Goal: Task Accomplishment & Management: Complete application form

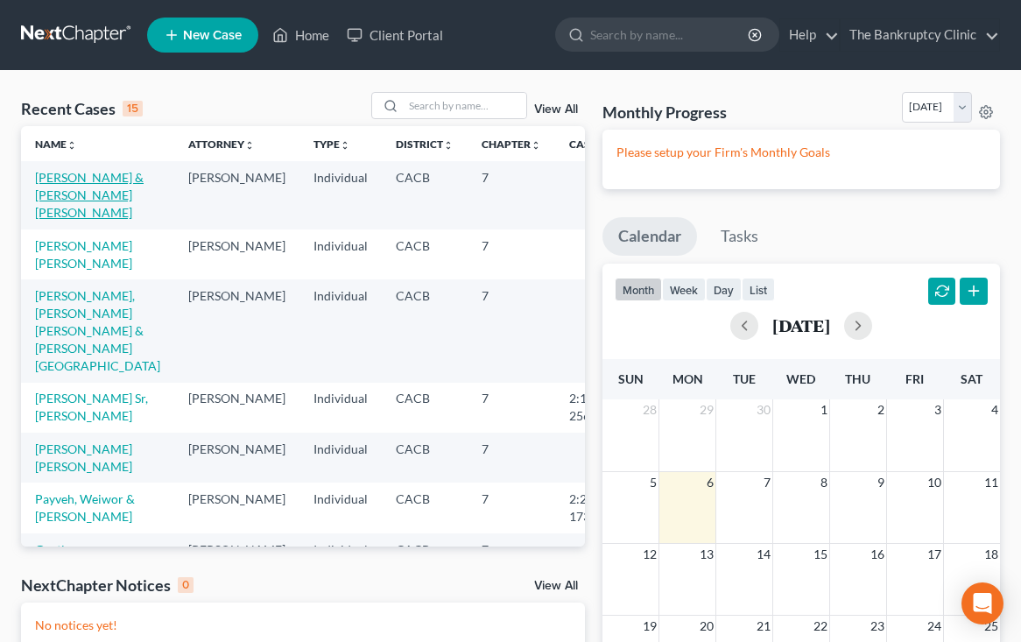
click at [66, 178] on link "[PERSON_NAME] & [PERSON_NAME] [PERSON_NAME]" at bounding box center [89, 195] width 109 height 50
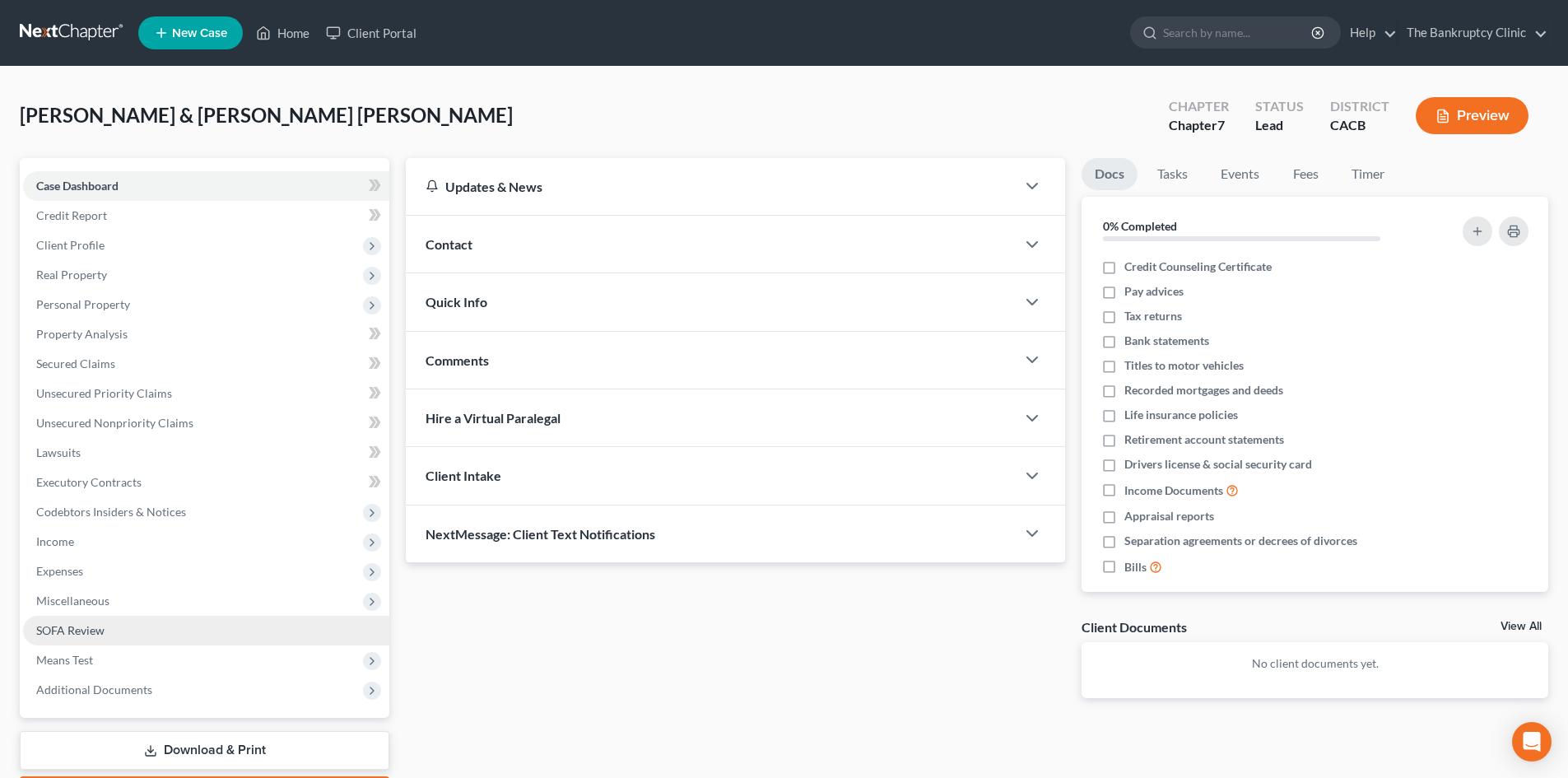
click at [58, 603] on span "SOFA Review" at bounding box center [71, 630] width 69 height 14
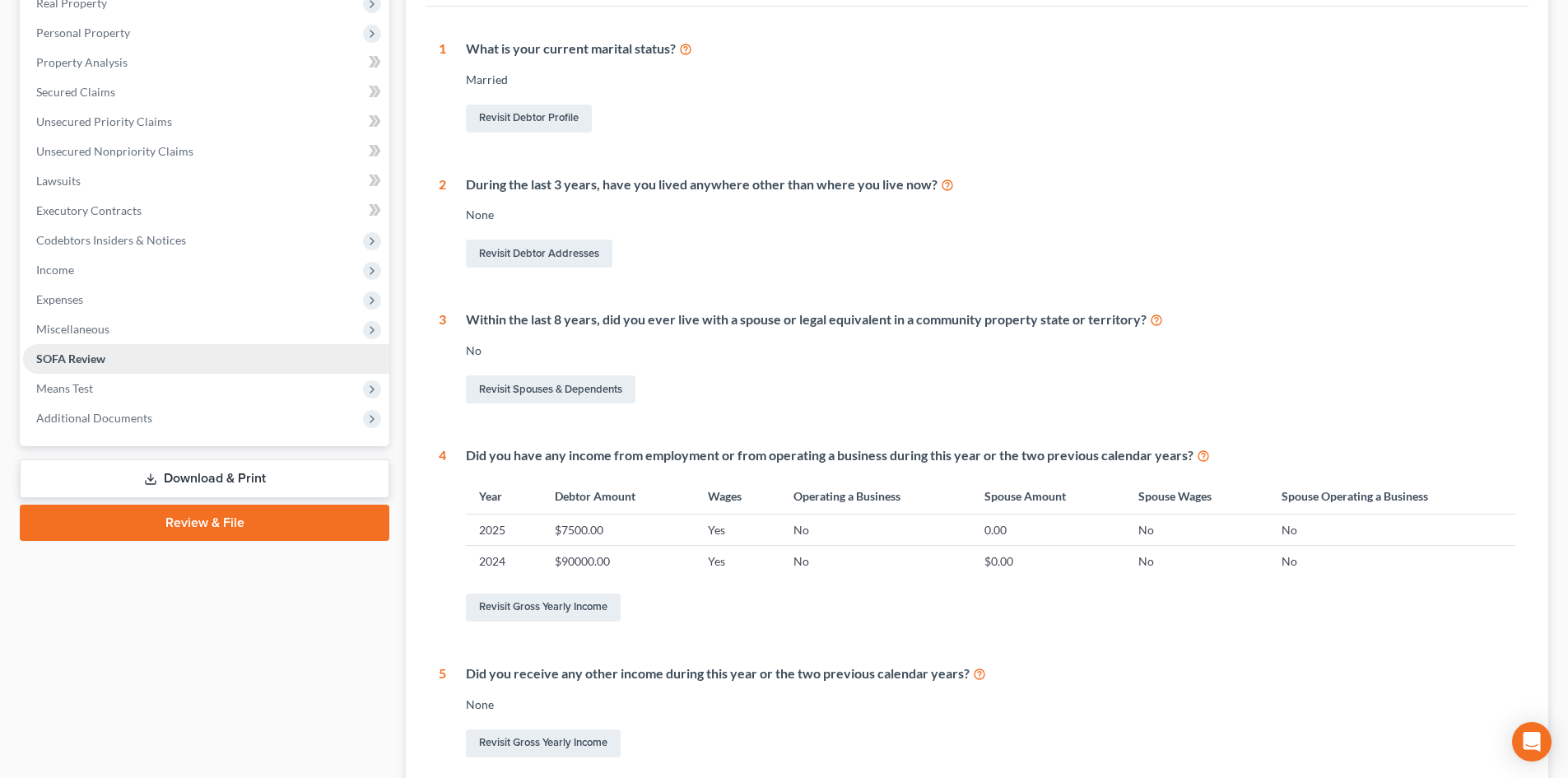
scroll to position [297, 0]
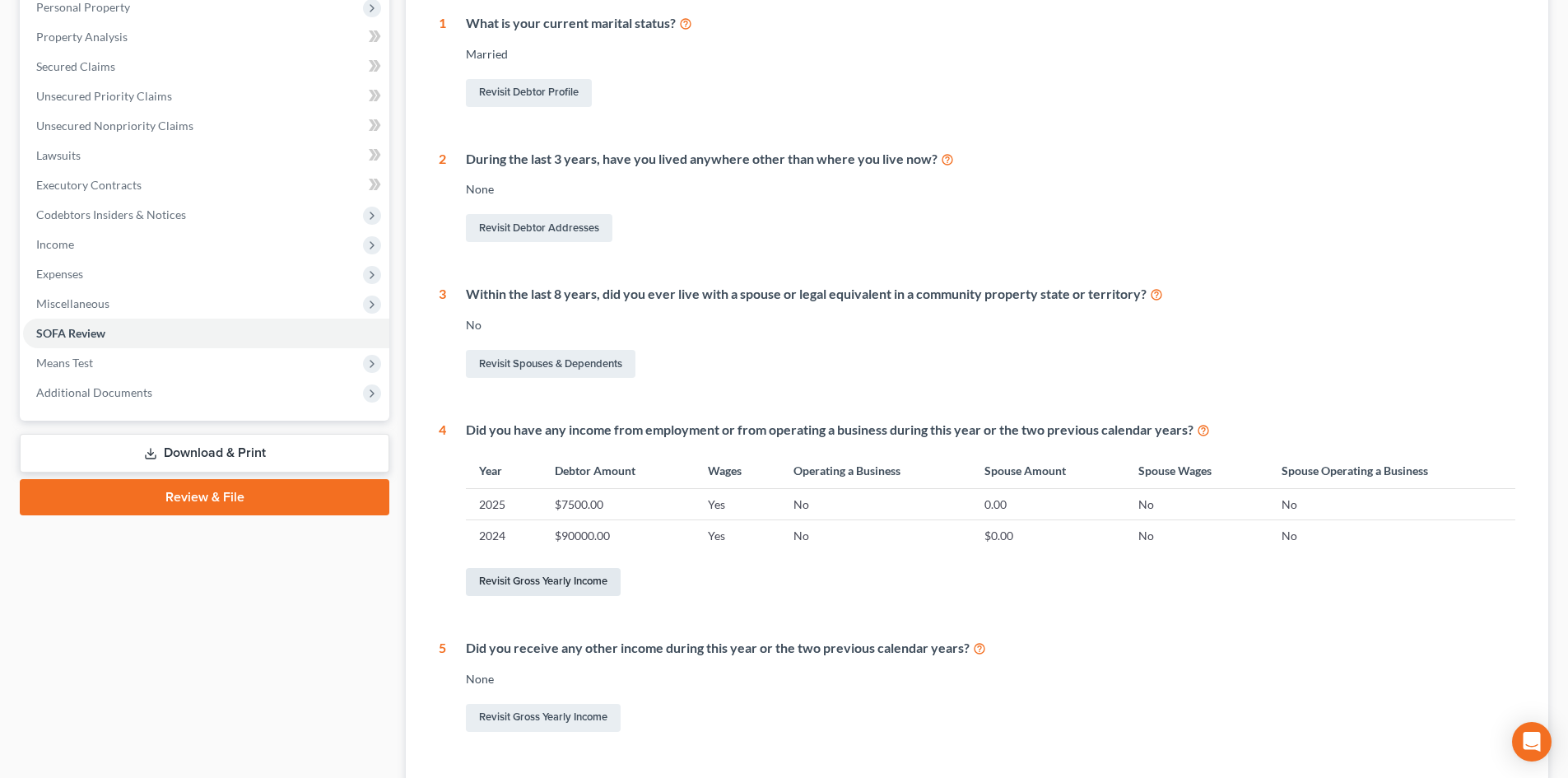
click at [562, 580] on link "Revisit Gross Yearly Income" at bounding box center [543, 582] width 155 height 28
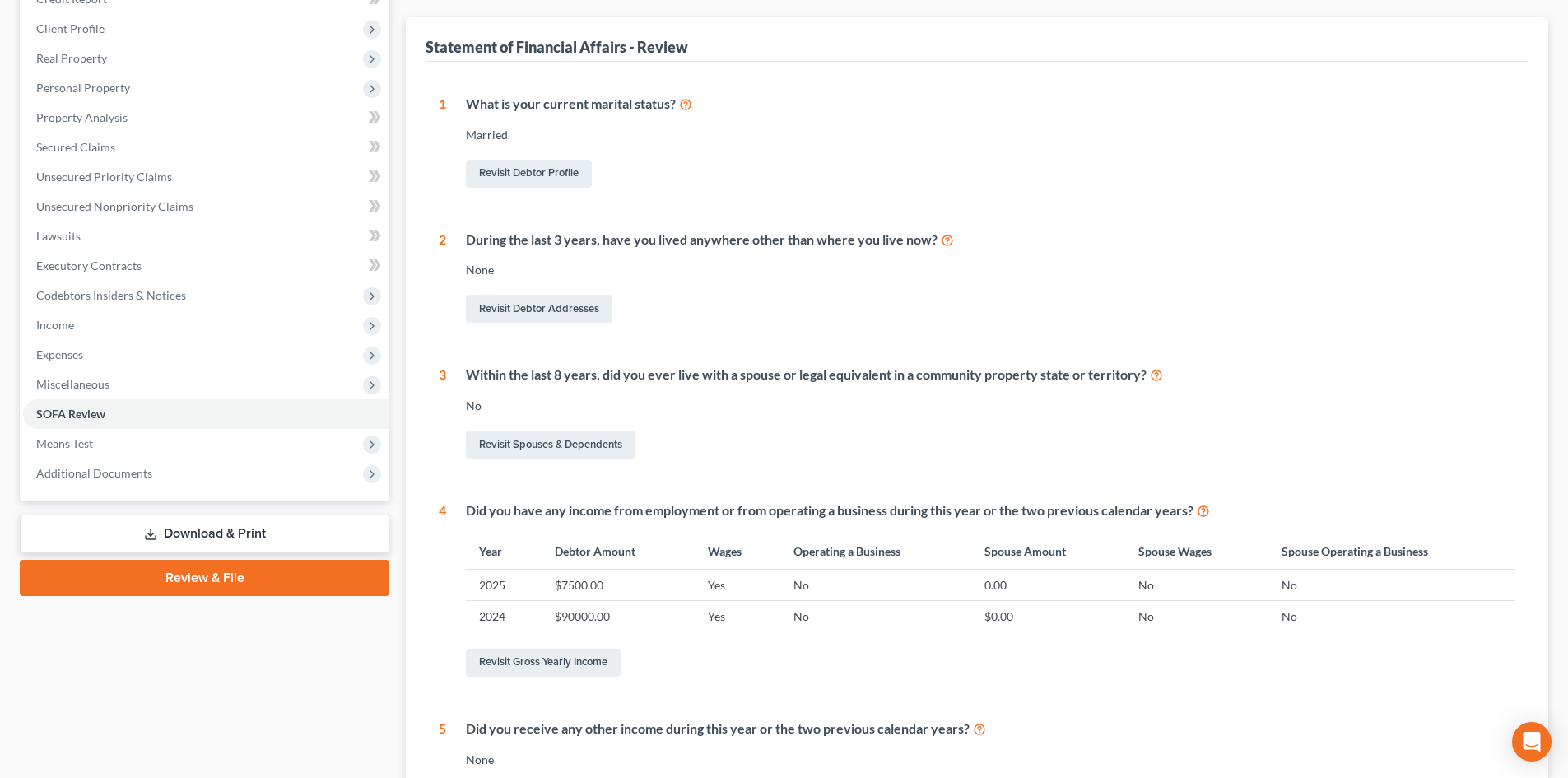
scroll to position [261, 0]
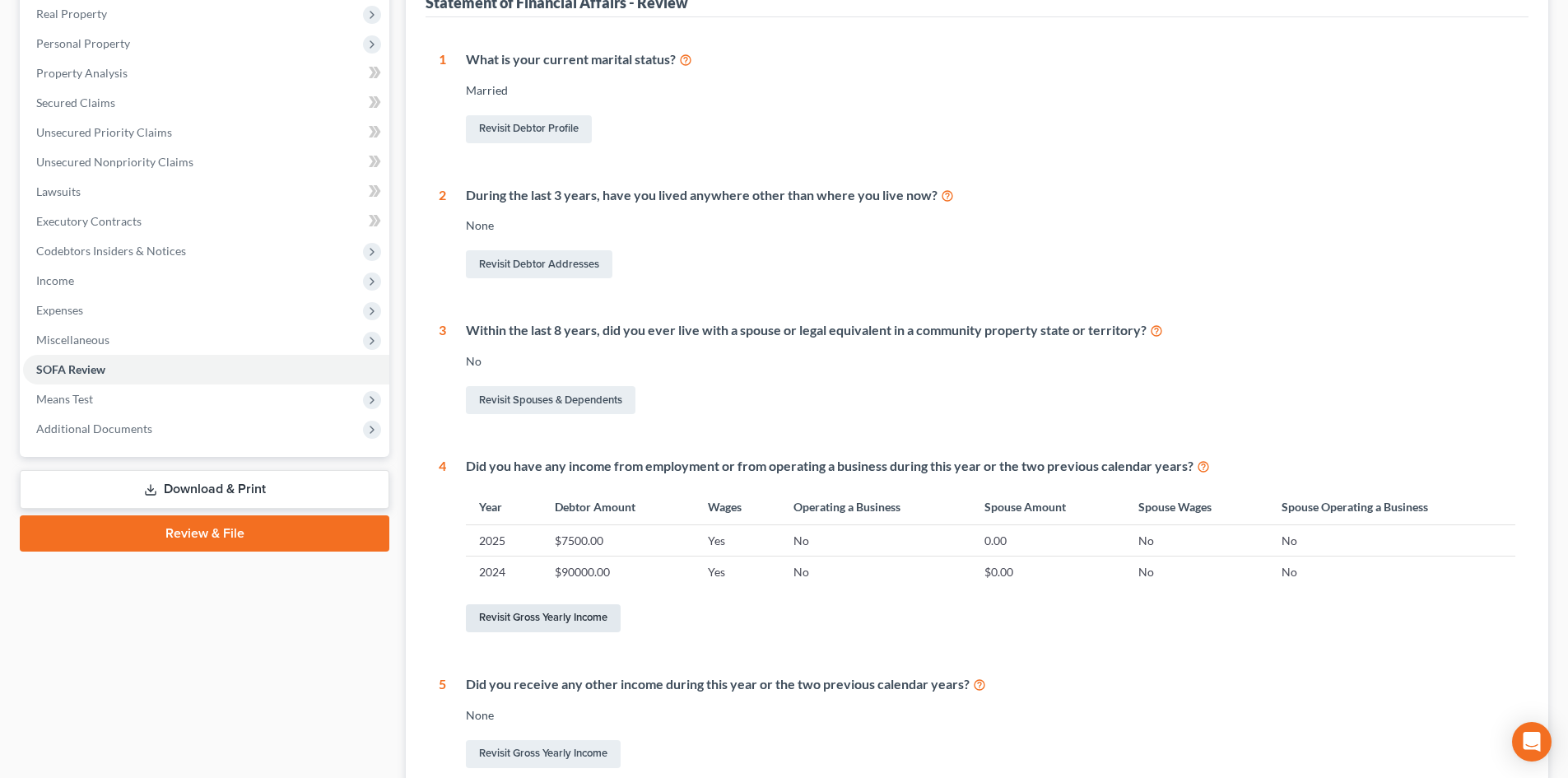
click at [538, 603] on link "Revisit Gross Yearly Income" at bounding box center [543, 618] width 155 height 28
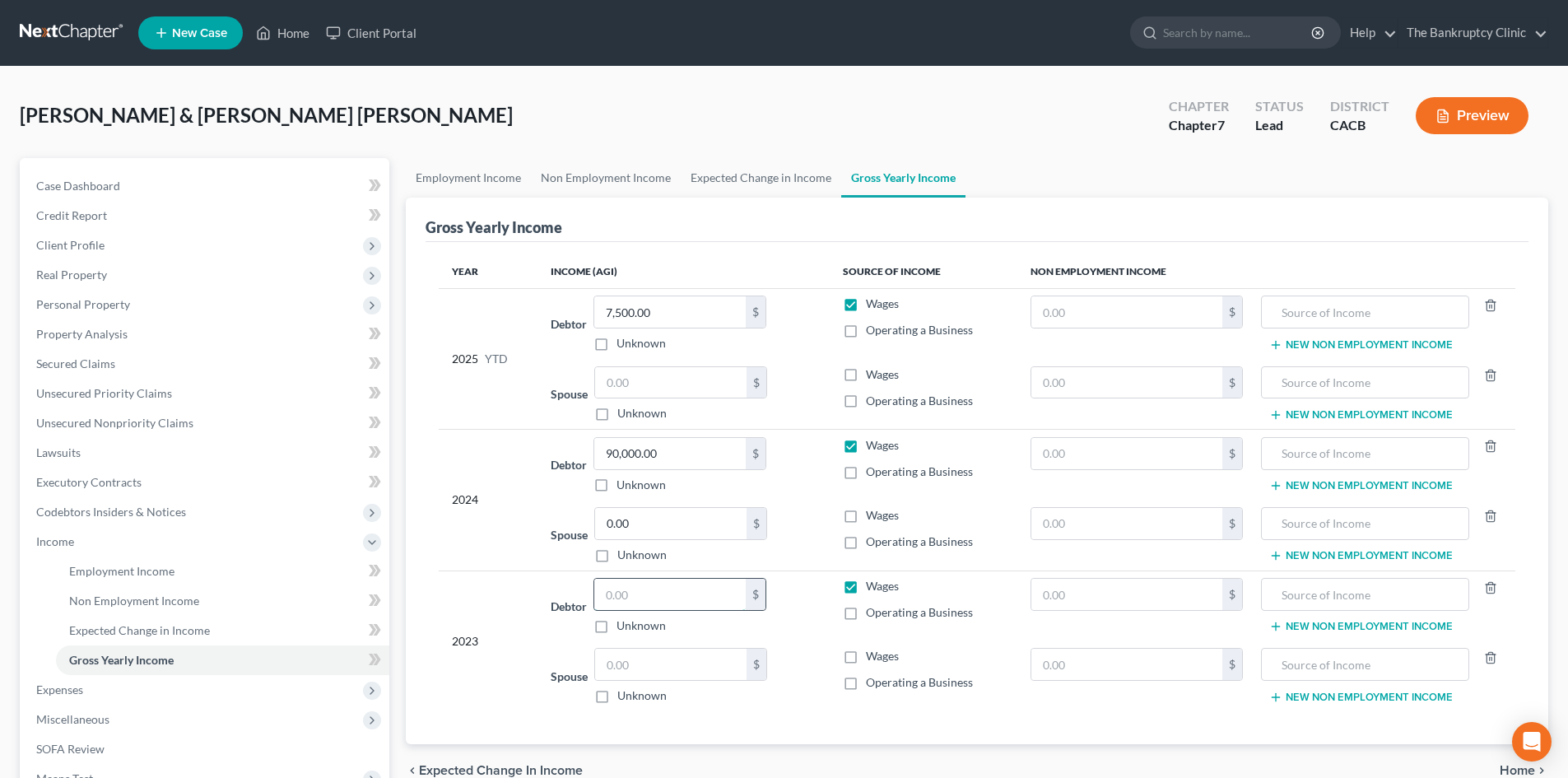
click at [610, 595] on input "text" at bounding box center [670, 594] width 151 height 31
click at [621, 603] on input "text" at bounding box center [670, 594] width 151 height 31
type input "86,387.00"
click at [680, 312] on input "7,500.00" at bounding box center [670, 311] width 151 height 31
type input "72,800.0"
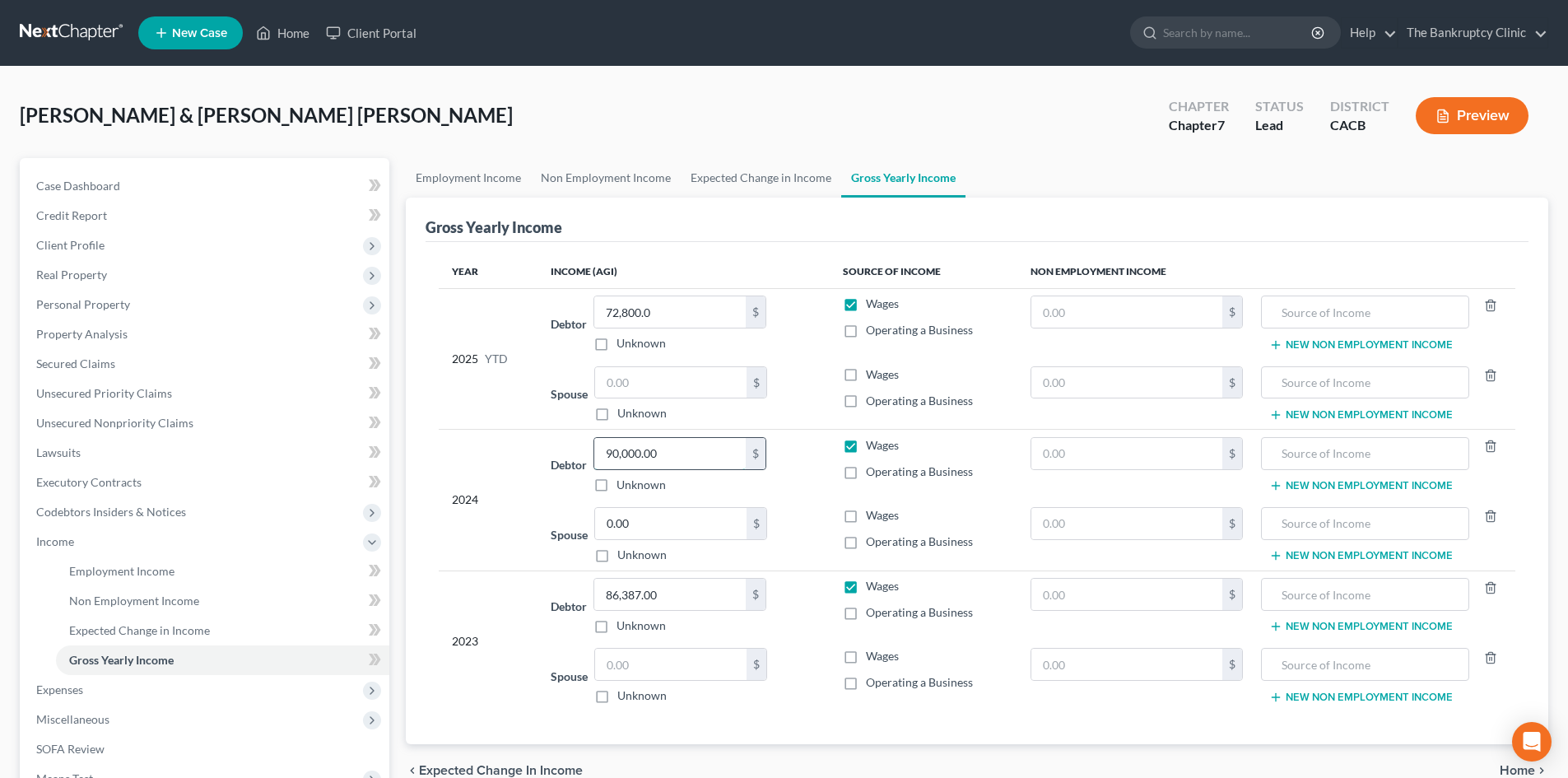
click at [698, 454] on input "90,000.00" at bounding box center [670, 453] width 151 height 31
type input "77,563.00"
click at [665, 591] on input "86,387.00" at bounding box center [670, 594] width 151 height 31
click at [712, 553] on div "Unknown" at bounding box center [681, 555] width 173 height 17
